Goal: Check status: Check status

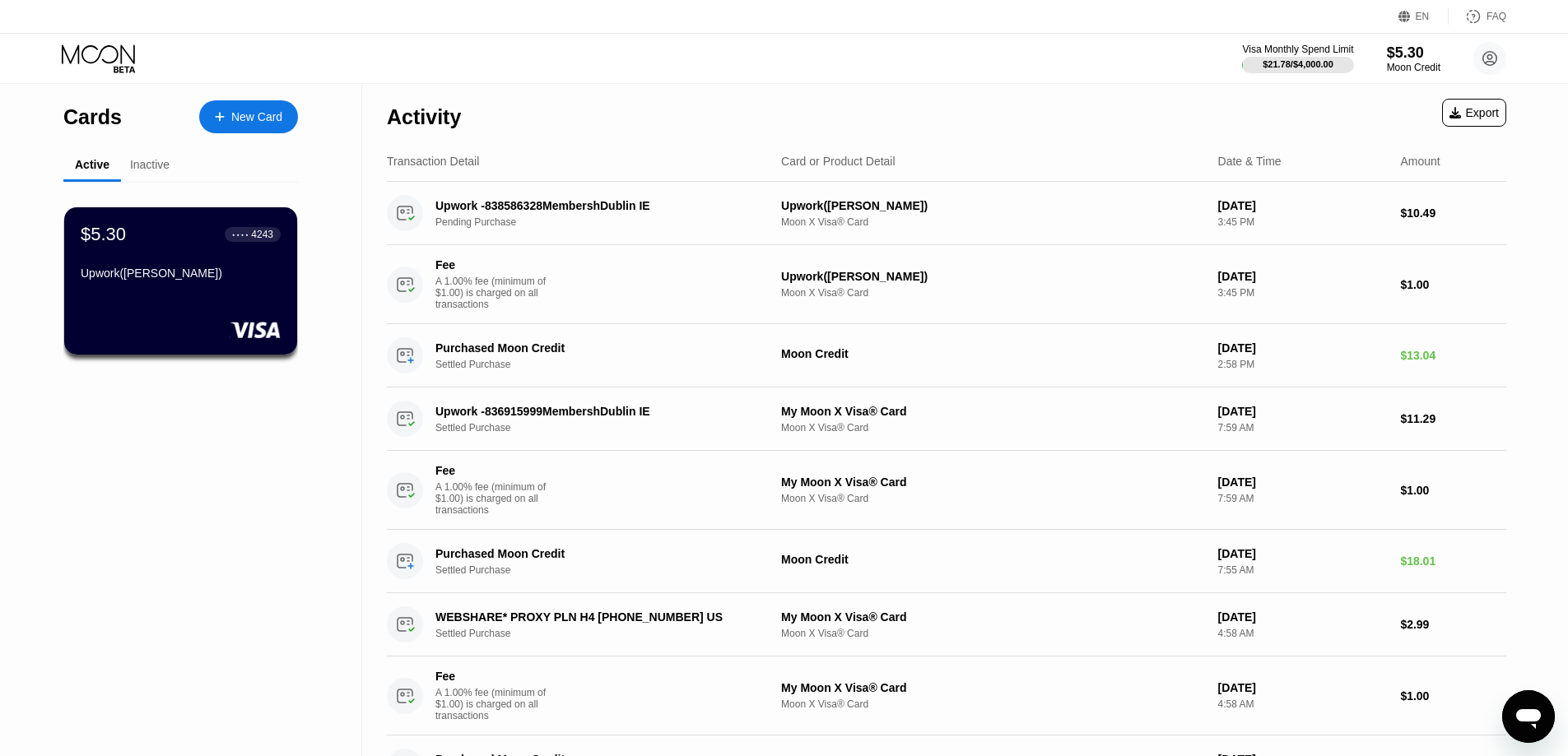
click at [197, 502] on div "Cards New Card Active Inactive $5.30 ● ● ● ● 4243 Upwork([PERSON_NAME]) $5.30 ●…" at bounding box center [181, 537] width 362 height 906
click at [187, 298] on div "$5.30 ● ● ● ● 4243 Upwork([PERSON_NAME])" at bounding box center [181, 281] width 236 height 149
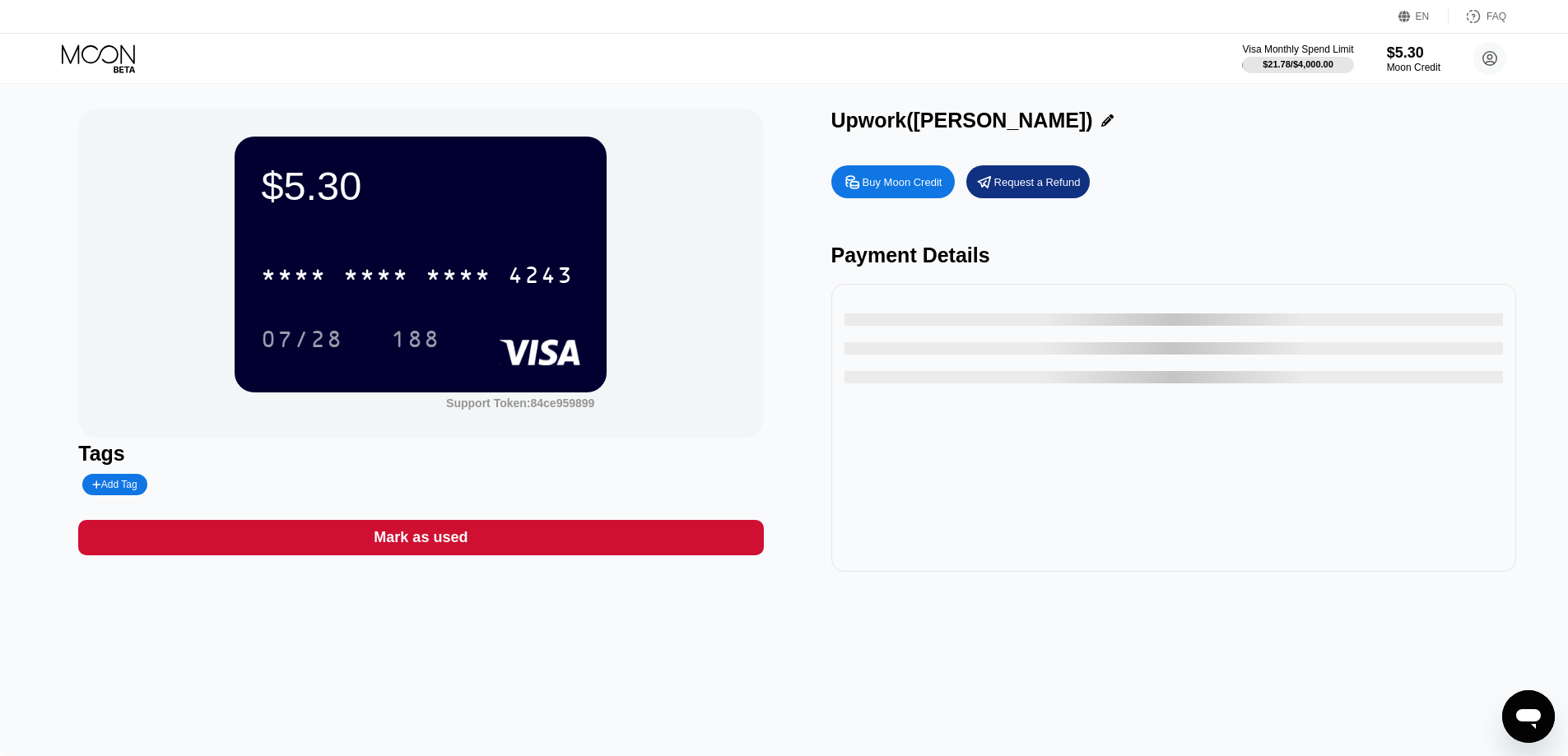
click at [314, 185] on div "$5.30" at bounding box center [420, 185] width 319 height 46
click at [312, 185] on div "$5.30" at bounding box center [420, 185] width 319 height 46
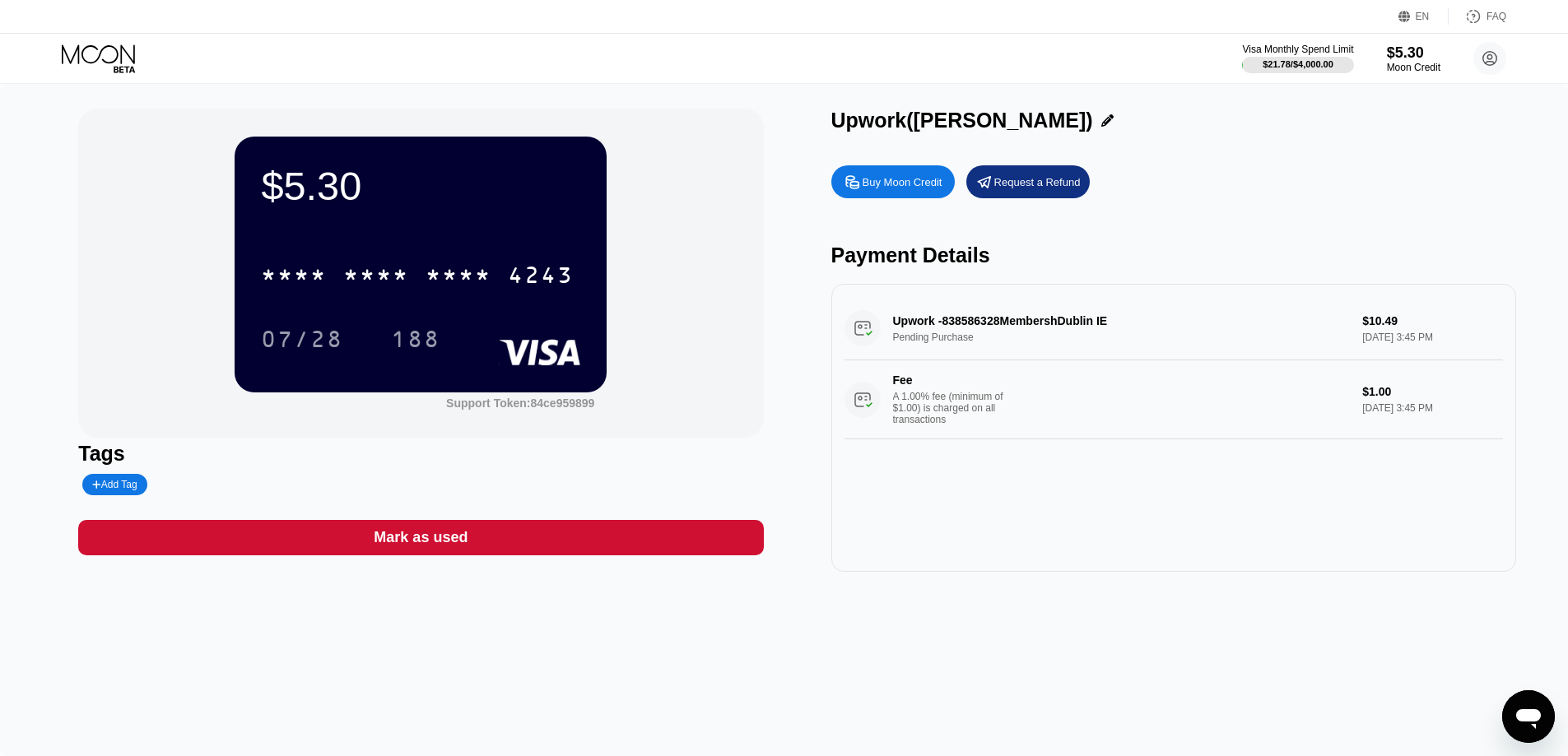
drag, startPoint x: 564, startPoint y: 5, endPoint x: 880, endPoint y: 639, distance: 708.4
click at [880, 639] on div "$5.30 * * * * * * * * * * * * 4243 07/28 188 Support Token: 84ce959899 Tags Add…" at bounding box center [784, 420] width 1568 height 673
click at [626, 572] on div "$5.30 * * * * * * * * * * * * 4243 07/28 188 Support Token: 84ce959899 Tags Add…" at bounding box center [421, 340] width 685 height 463
